Goal: Browse casually

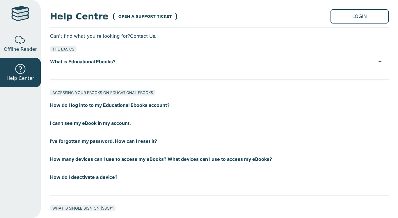
click at [344, 15] on link "LOGIN" at bounding box center [359, 16] width 58 height 14
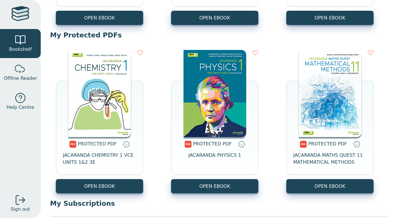
scroll to position [217, 0]
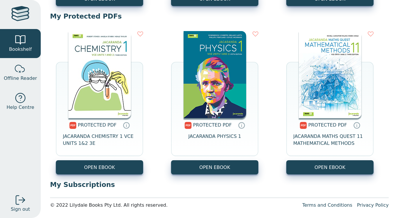
click at [86, 105] on img at bounding box center [99, 74] width 63 height 87
click at [107, 89] on img at bounding box center [99, 74] width 63 height 87
click at [121, 77] on img at bounding box center [99, 74] width 63 height 87
click at [88, 70] on img at bounding box center [99, 74] width 63 height 87
click at [108, 105] on img at bounding box center [99, 74] width 63 height 87
